Goal: Information Seeking & Learning: Understand process/instructions

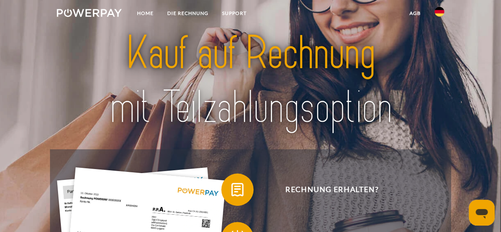
click at [418, 15] on link "agb" at bounding box center [415, 13] width 25 height 15
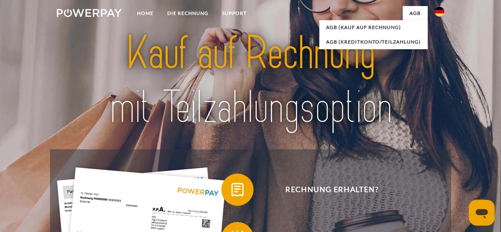
click at [434, 16] on link at bounding box center [439, 14] width 23 height 16
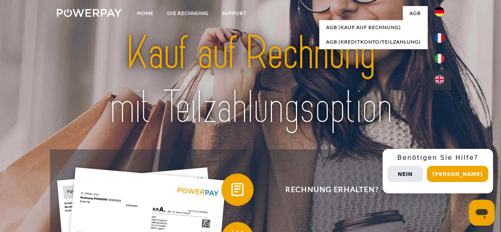
click at [438, 79] on img at bounding box center [440, 80] width 10 height 10
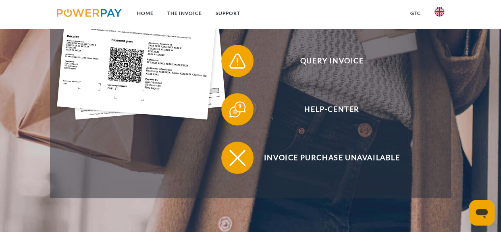
scroll to position [274, 0]
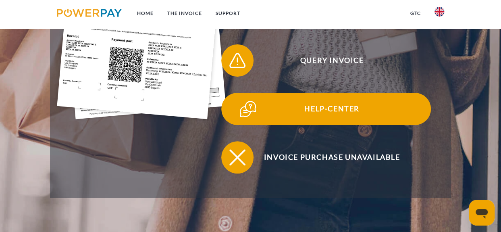
click at [337, 114] on span "Help-Center" at bounding box center [332, 109] width 198 height 32
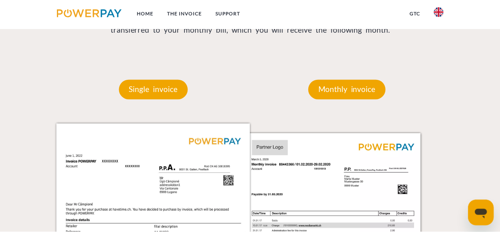
scroll to position [696, 0]
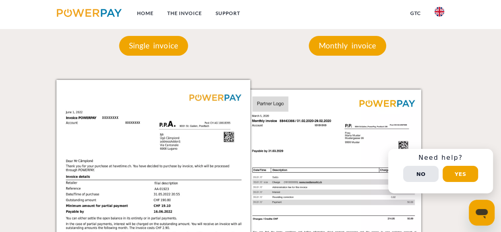
click at [361, 57] on div "Monthly invoice" at bounding box center [348, 46] width 126 height 68
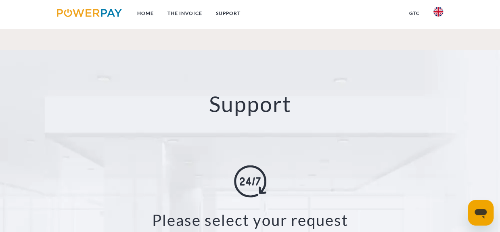
scroll to position [1301, 0]
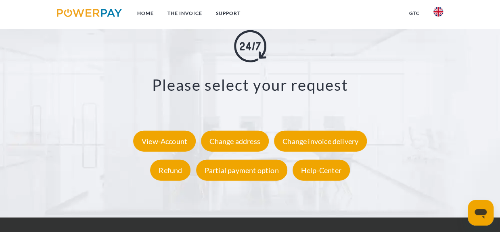
scroll to position [1389, 0]
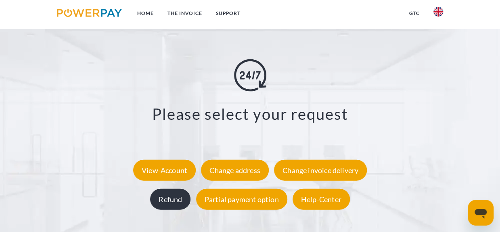
click at [182, 188] on div "Refund" at bounding box center [170, 198] width 40 height 21
